Goal: Navigation & Orientation: Find specific page/section

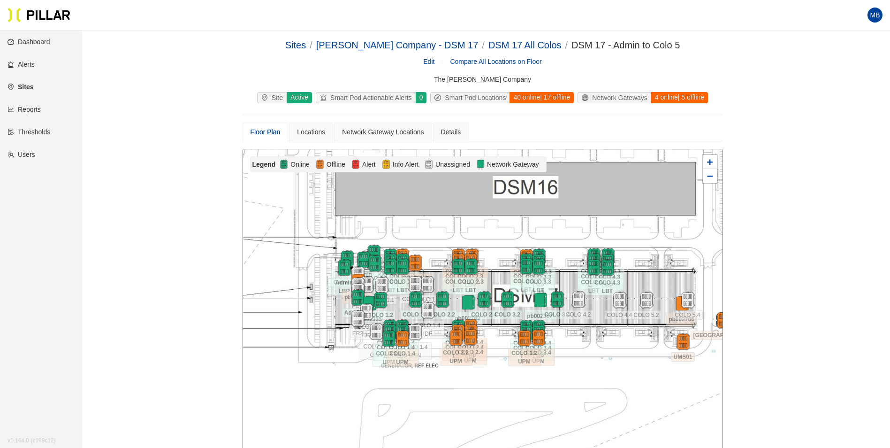
scroll to position [96, 0]
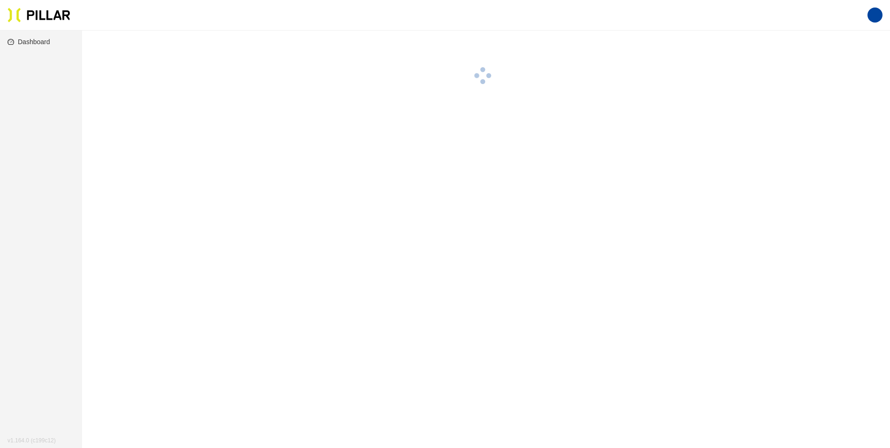
scroll to position [31, 0]
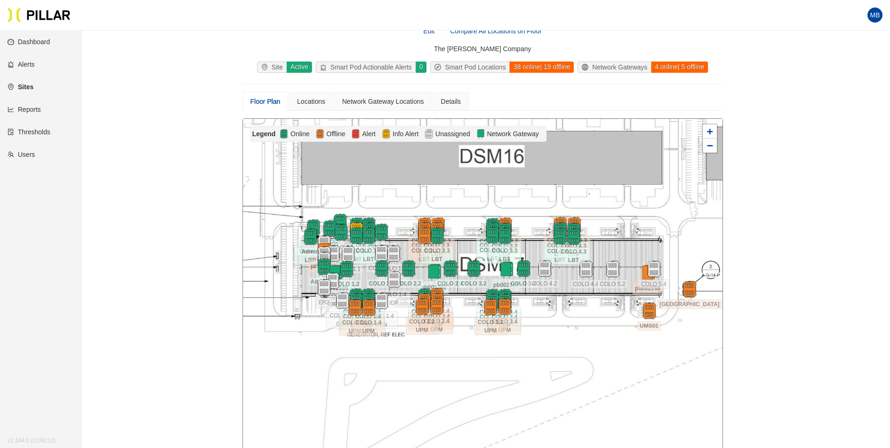
drag, startPoint x: 691, startPoint y: 374, endPoint x: 656, endPoint y: 373, distance: 35.2
click at [656, 373] on div at bounding box center [483, 286] width 480 height 335
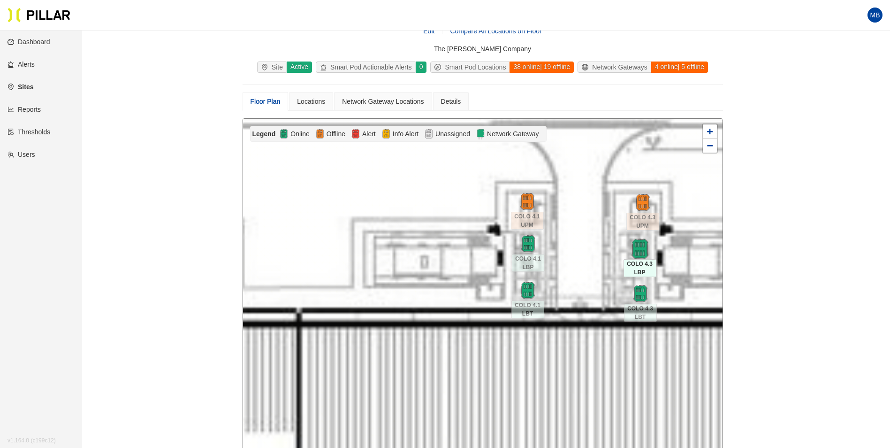
drag, startPoint x: 613, startPoint y: 229, endPoint x: 632, endPoint y: 242, distance: 23.3
click at [574, 240] on div at bounding box center [483, 286] width 480 height 335
click at [528, 245] on img at bounding box center [528, 244] width 20 height 20
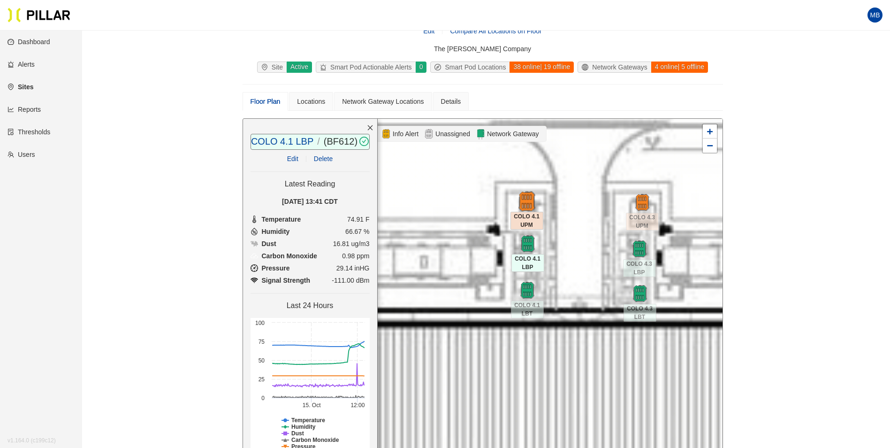
click at [527, 199] on img at bounding box center [527, 201] width 20 height 20
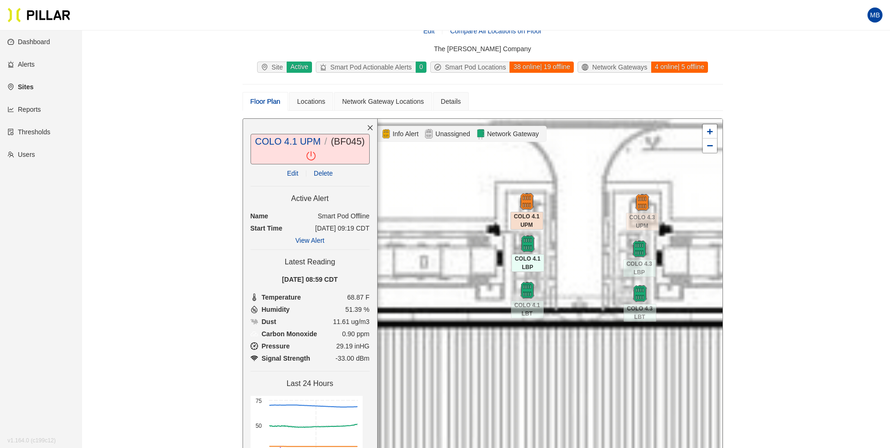
drag, startPoint x: 531, startPoint y: 293, endPoint x: 502, endPoint y: 279, distance: 31.7
click at [531, 293] on img at bounding box center [527, 290] width 17 height 17
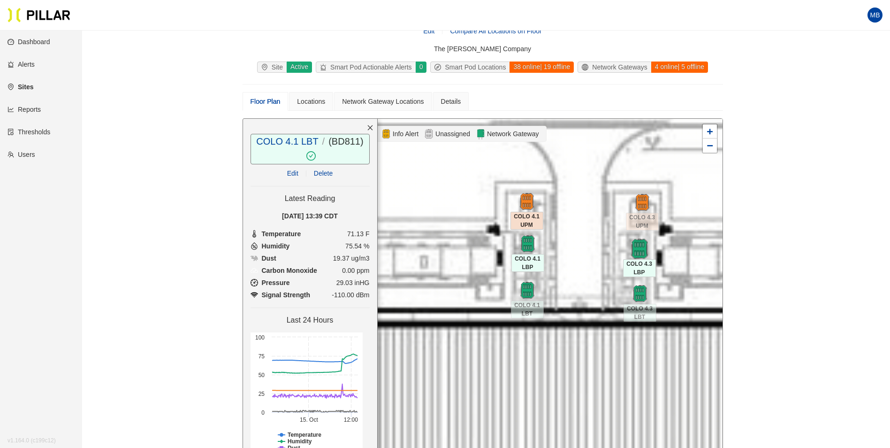
click at [641, 244] on img at bounding box center [639, 249] width 20 height 20
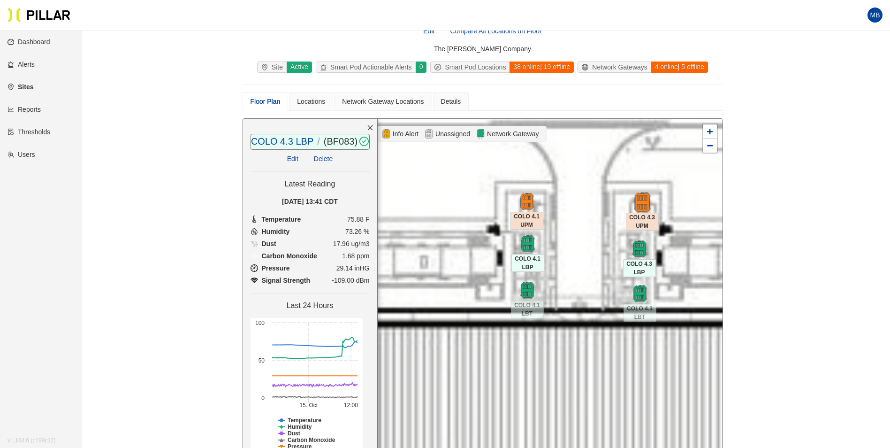
click at [645, 204] on img at bounding box center [642, 202] width 20 height 20
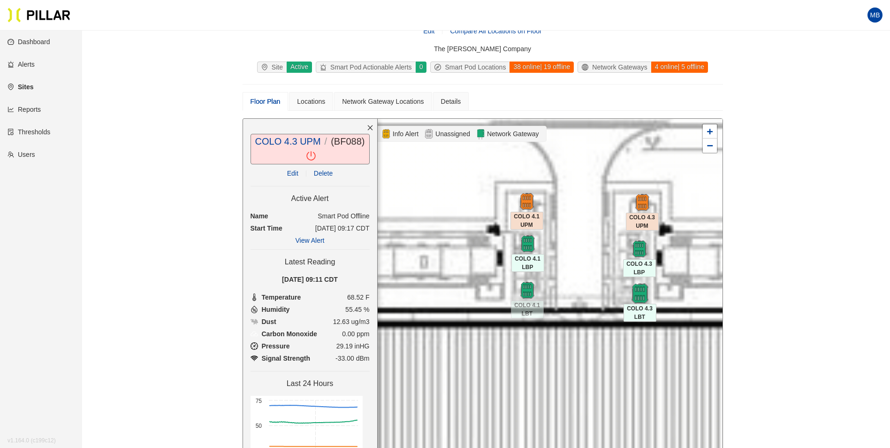
click at [643, 298] on img at bounding box center [640, 293] width 20 height 20
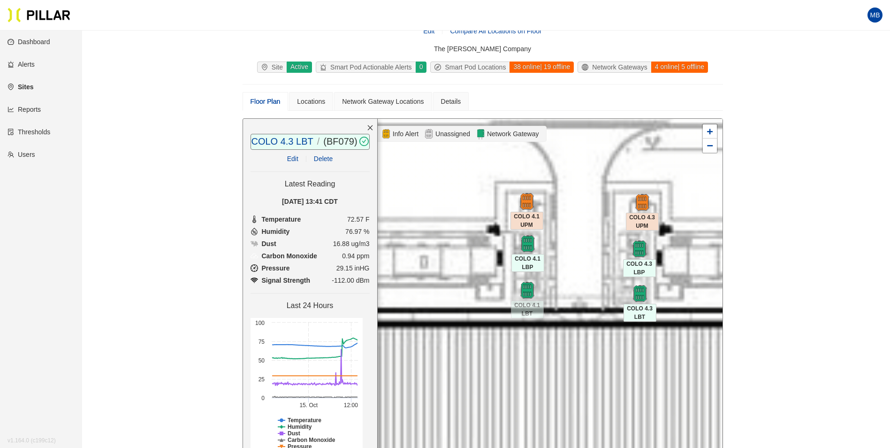
click at [367, 127] on icon "close" at bounding box center [369, 127] width 5 height 5
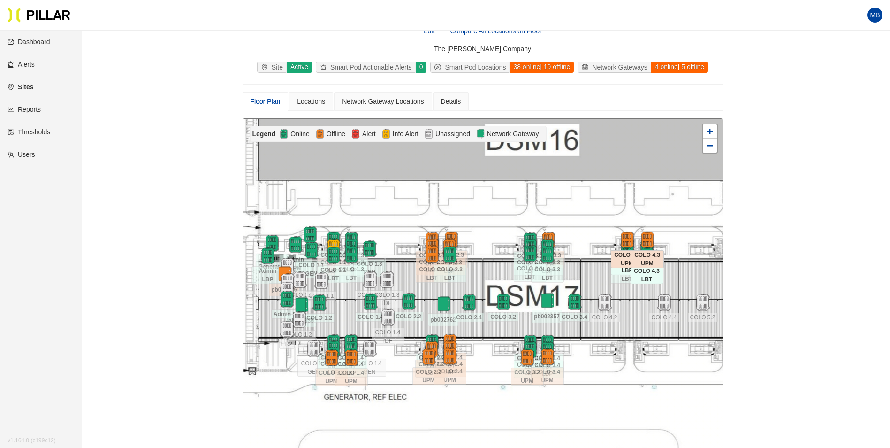
drag, startPoint x: 536, startPoint y: 292, endPoint x: 496, endPoint y: 238, distance: 67.0
click at [496, 238] on div at bounding box center [483, 286] width 480 height 335
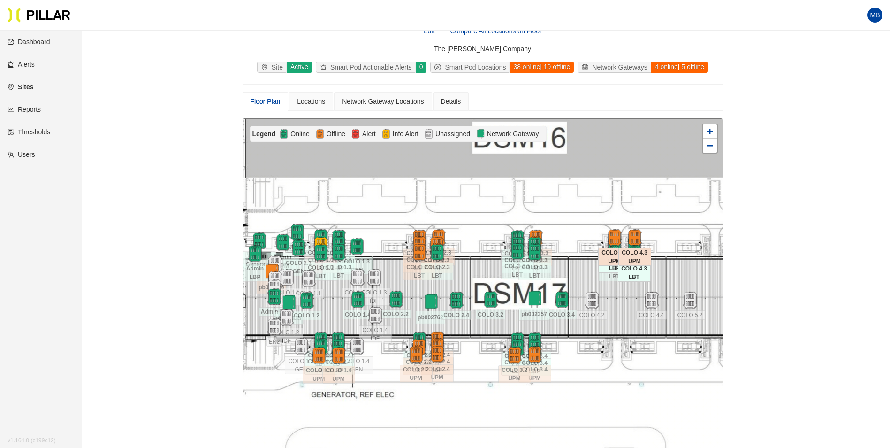
drag, startPoint x: 634, startPoint y: 311, endPoint x: 621, endPoint y: 308, distance: 12.9
click at [621, 308] on div at bounding box center [483, 286] width 480 height 335
